Goal: Use online tool/utility: Utilize a website feature to perform a specific function

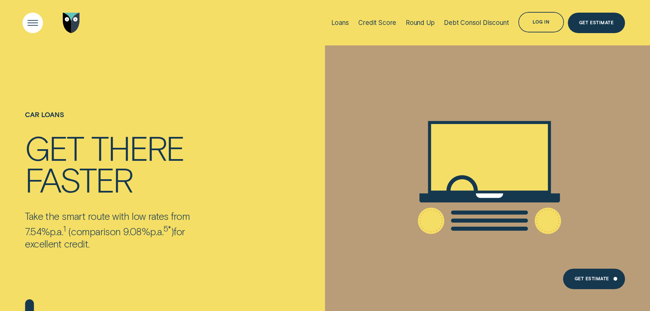
click at [36, 23] on div "Open Menu" at bounding box center [32, 22] width 29 height 29
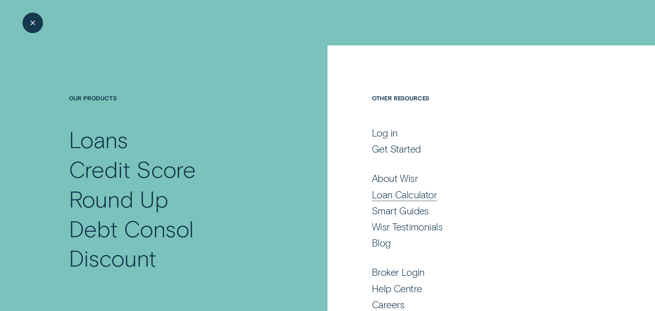
click at [388, 197] on div "Loan Calculator" at bounding box center [404, 194] width 65 height 12
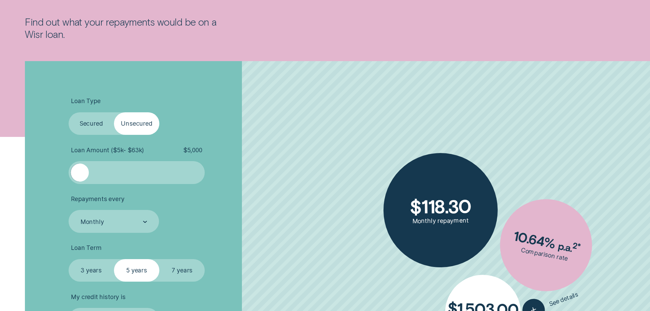
scroll to position [171, 0]
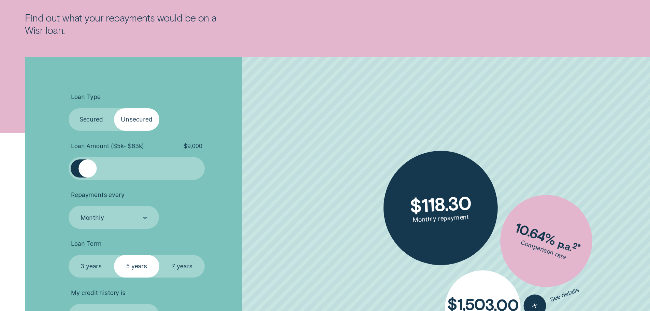
drag, startPoint x: 86, startPoint y: 172, endPoint x: 106, endPoint y: 172, distance: 20.8
click at [97, 172] on div at bounding box center [87, 168] width 18 height 18
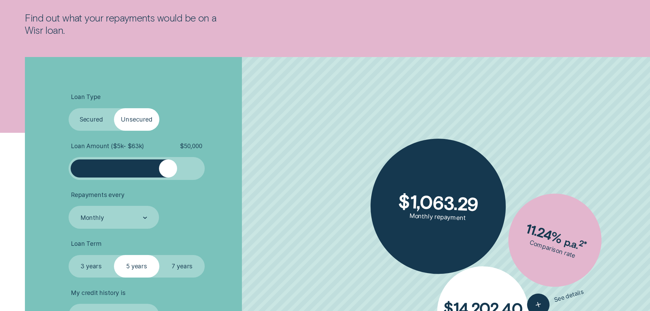
drag, startPoint x: 109, startPoint y: 168, endPoint x: 168, endPoint y: 170, distance: 58.7
click at [168, 170] on div at bounding box center [168, 168] width 18 height 18
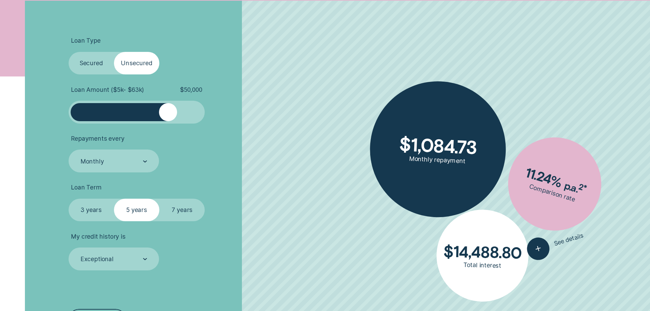
scroll to position [239, 0]
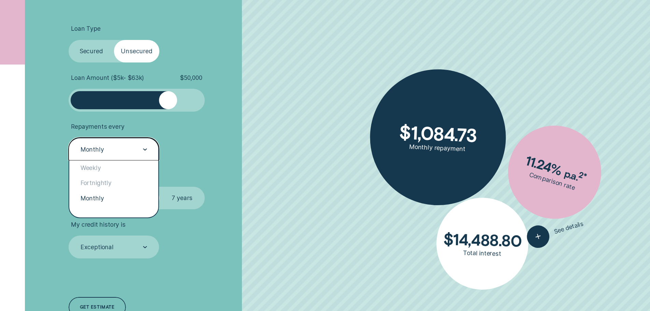
click at [149, 152] on div "Monthly" at bounding box center [114, 148] width 91 height 23
click at [127, 167] on div "Weekly" at bounding box center [113, 167] width 89 height 15
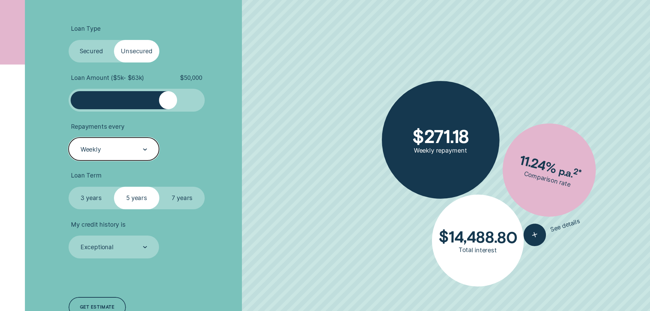
scroll to position [307, 0]
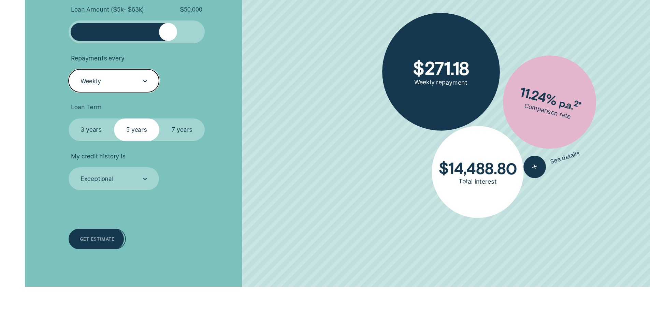
click at [96, 237] on div "Get estimate" at bounding box center [97, 239] width 34 height 4
